Goal: Task Accomplishment & Management: Use online tool/utility

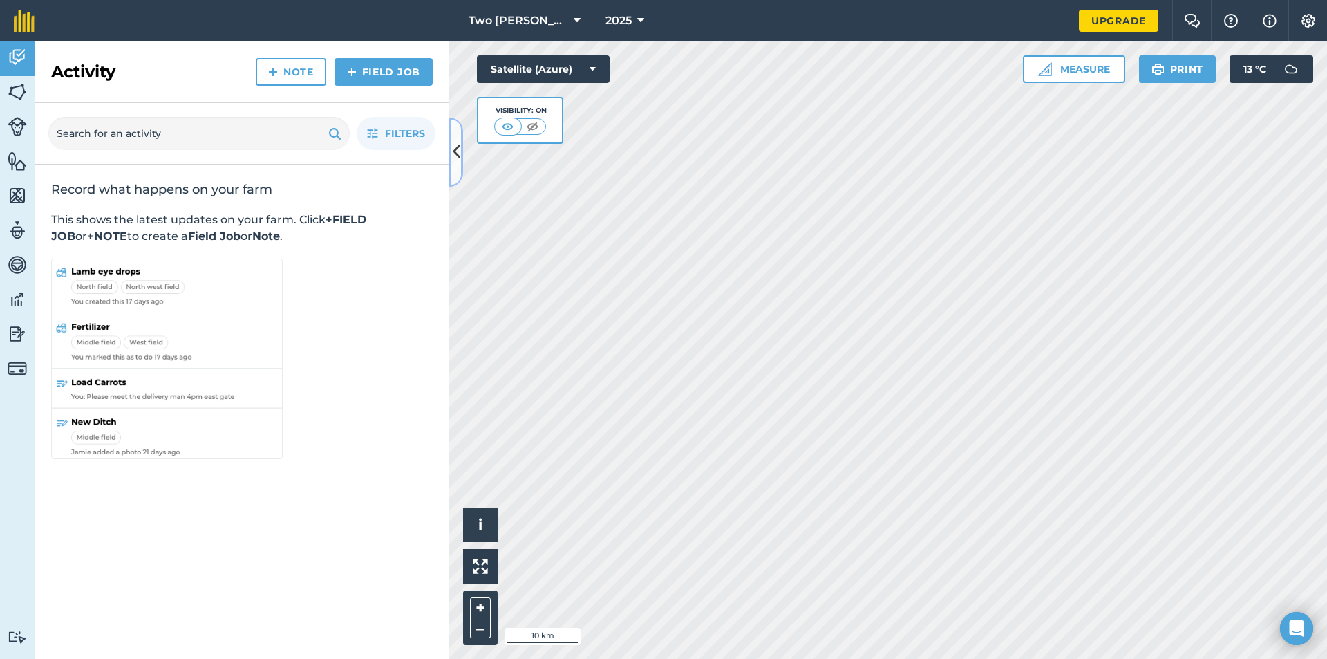
click at [459, 151] on icon at bounding box center [457, 152] width 8 height 24
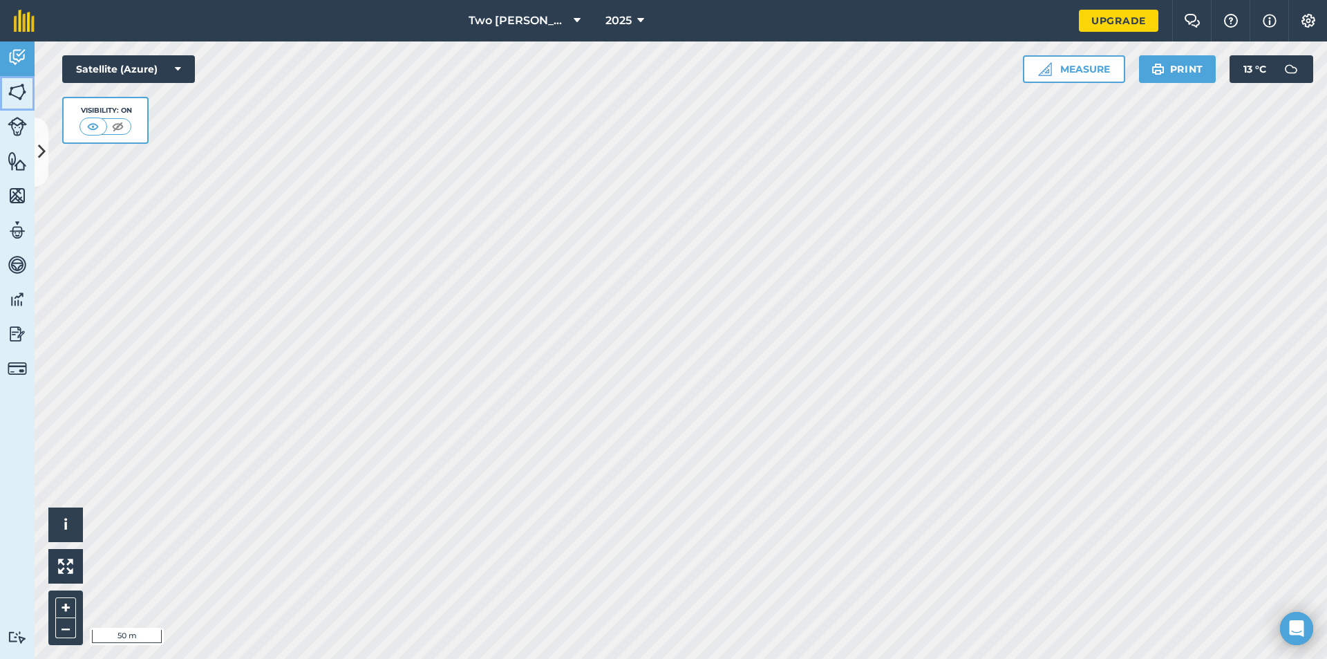
click at [22, 95] on img at bounding box center [17, 92] width 19 height 21
click at [41, 133] on button at bounding box center [42, 152] width 14 height 69
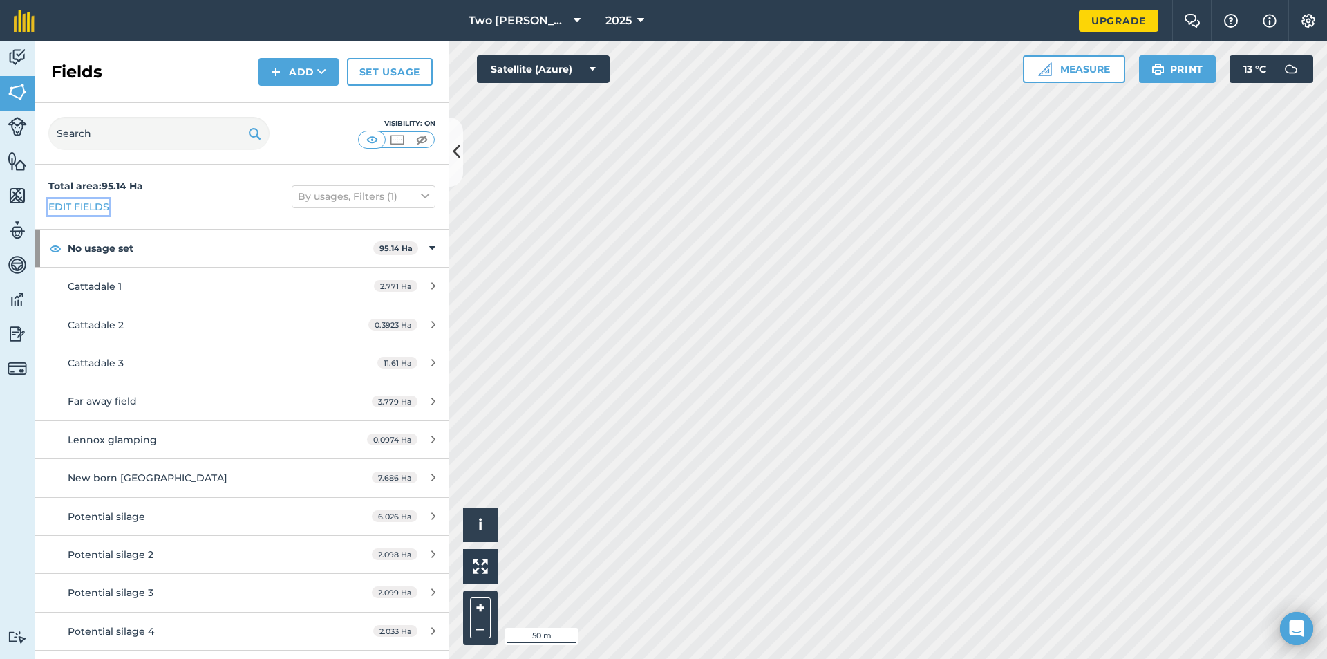
click at [75, 203] on link "Edit fields" at bounding box center [78, 206] width 61 height 15
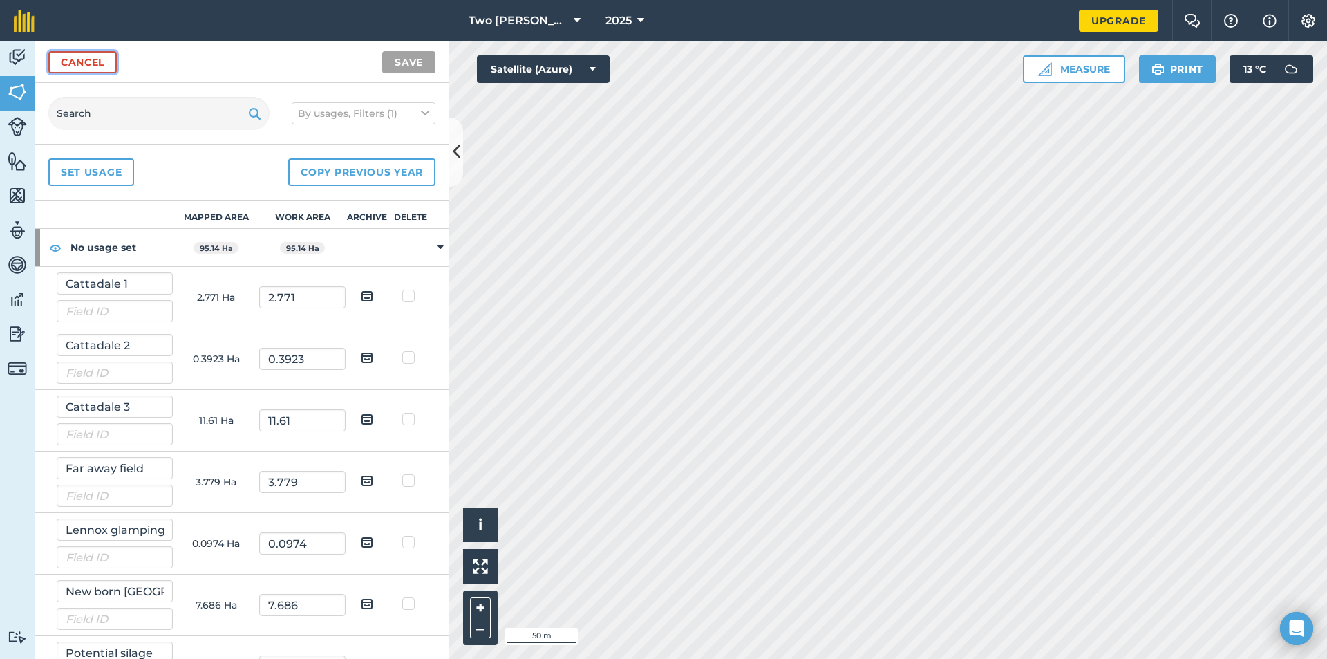
click at [97, 66] on link "Cancel" at bounding box center [82, 62] width 68 height 22
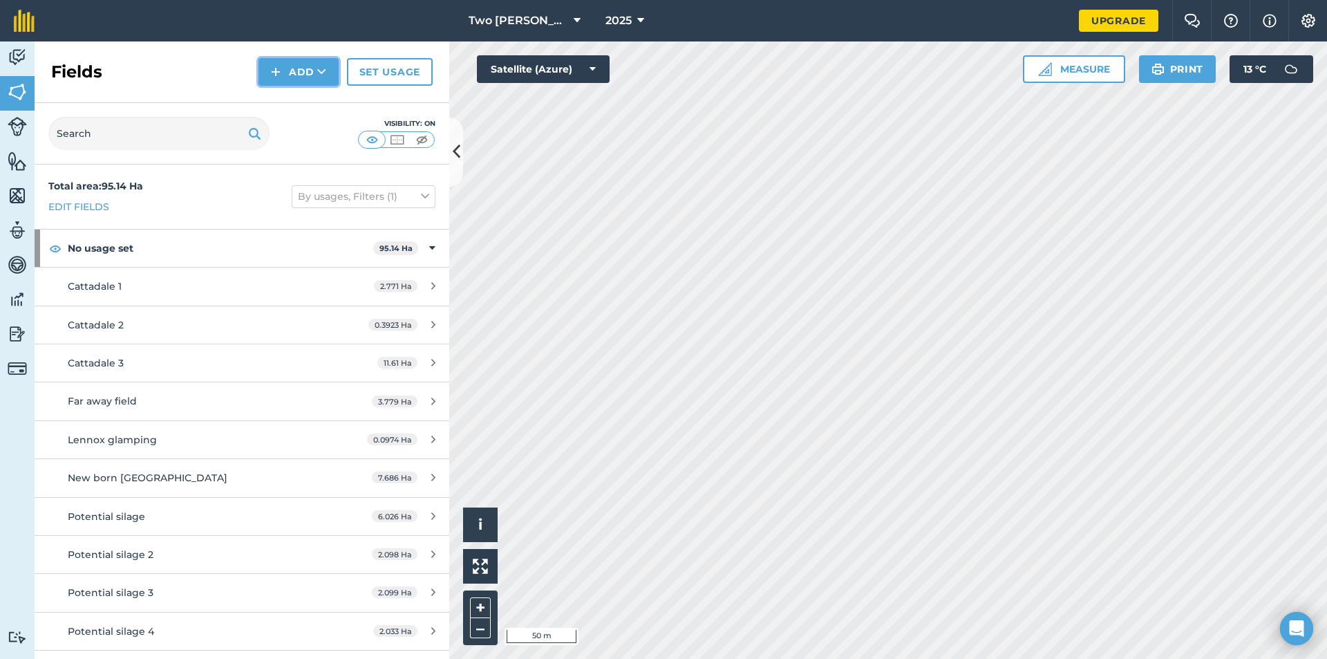
click at [321, 75] on icon at bounding box center [321, 72] width 9 height 14
click at [317, 104] on link "Draw" at bounding box center [299, 103] width 76 height 30
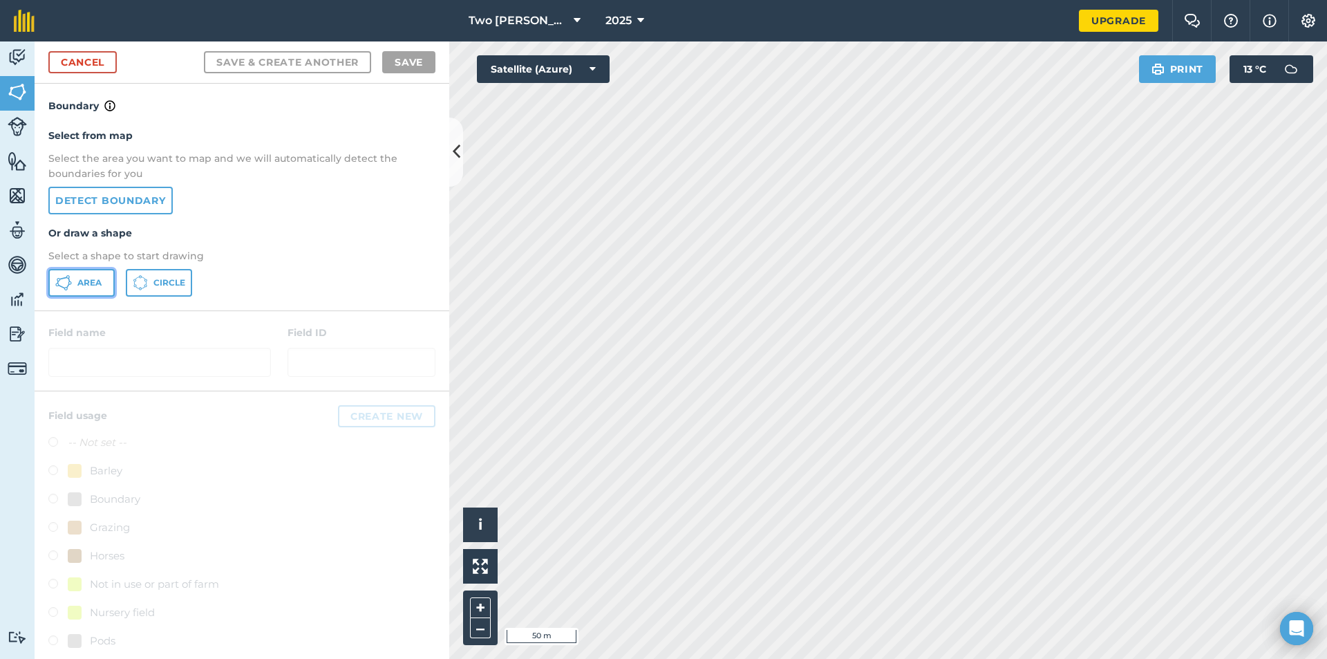
click at [94, 284] on span "Area" at bounding box center [89, 282] width 24 height 11
click at [456, 151] on icon at bounding box center [457, 152] width 8 height 24
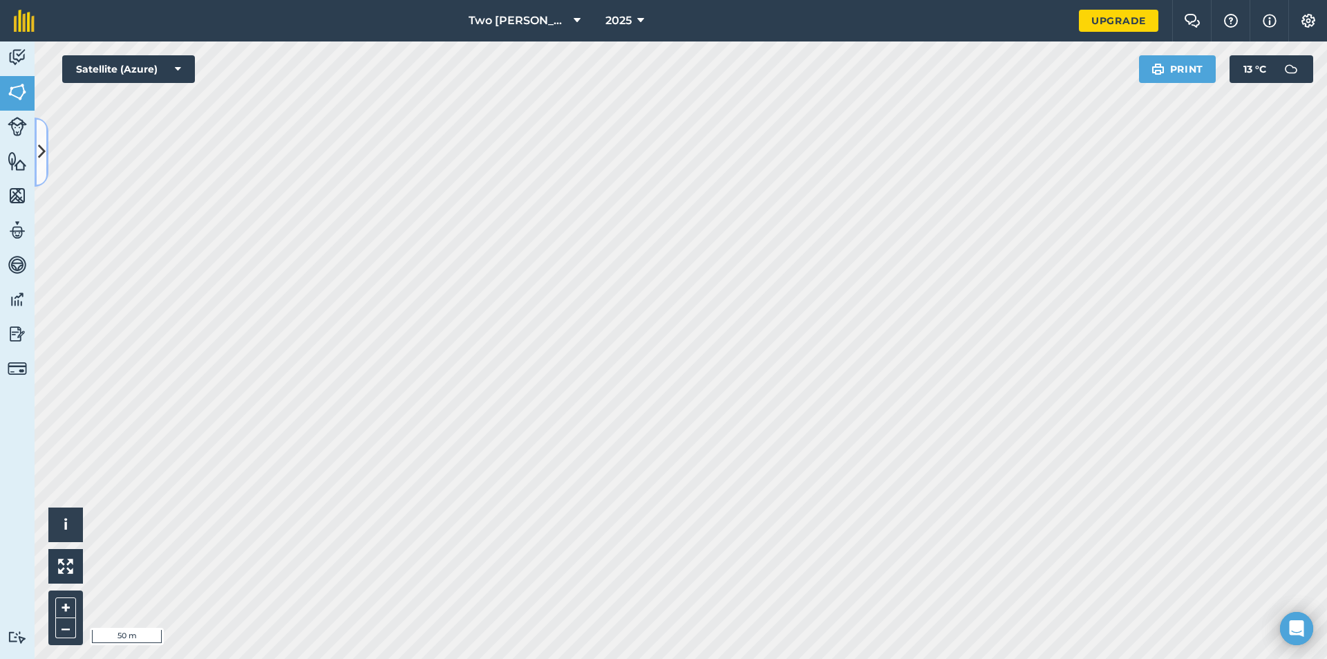
click at [40, 146] on icon at bounding box center [42, 152] width 8 height 24
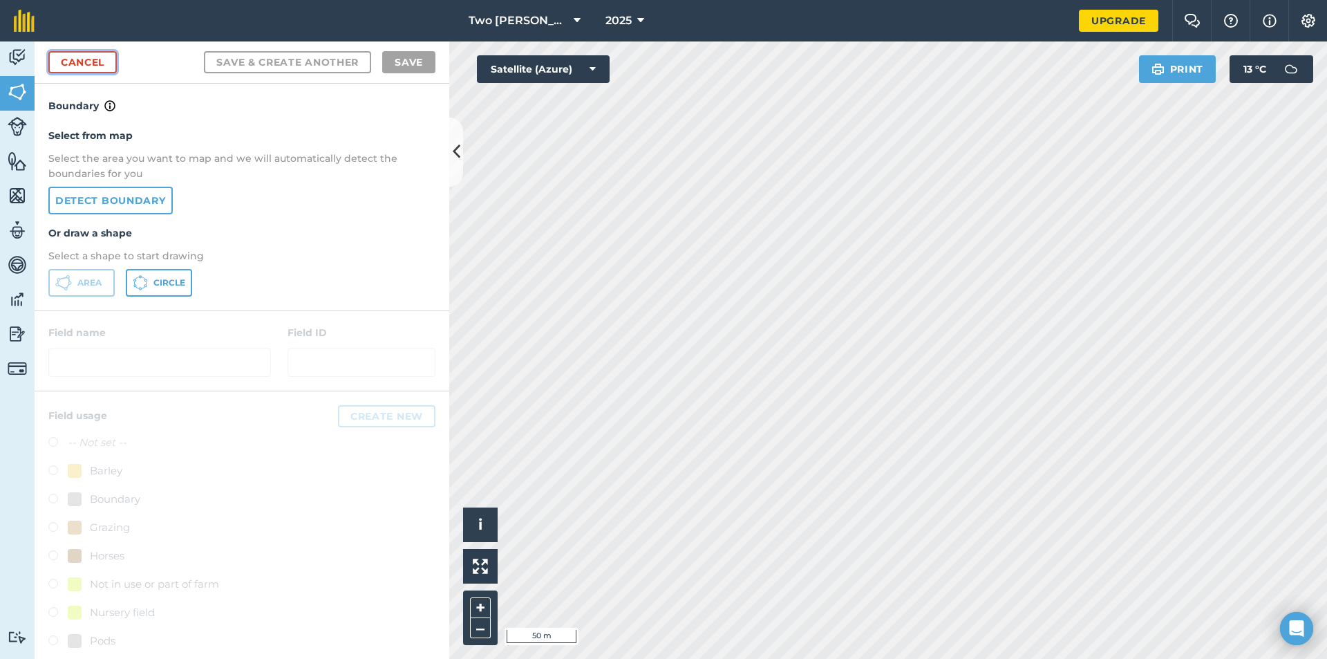
click at [80, 64] on link "Cancel" at bounding box center [82, 62] width 68 height 22
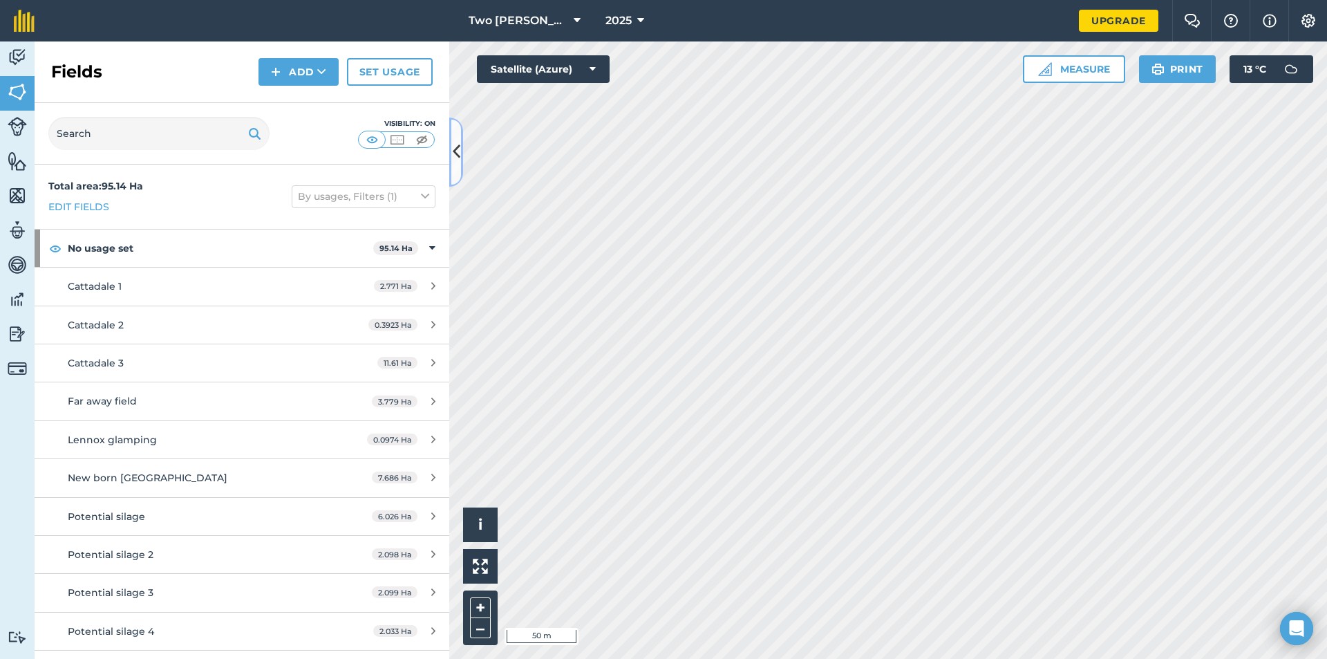
click at [459, 151] on icon at bounding box center [457, 152] width 8 height 24
